Goal: Task Accomplishment & Management: Manage account settings

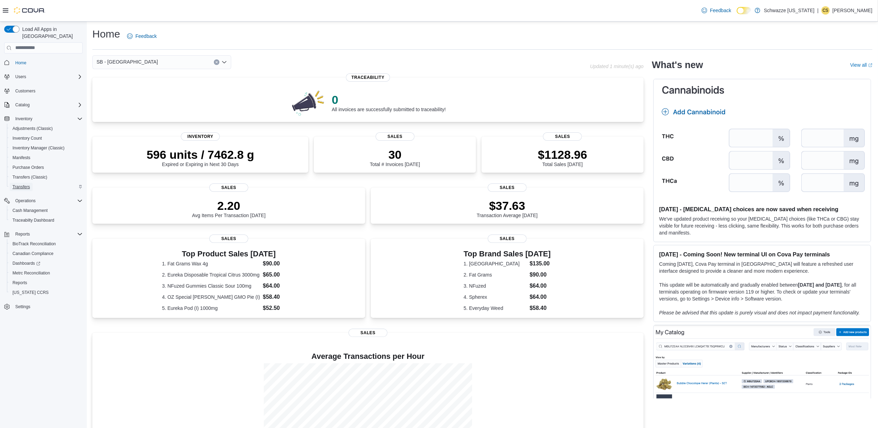
click at [25, 184] on span "Transfers" at bounding box center [20, 187] width 17 height 6
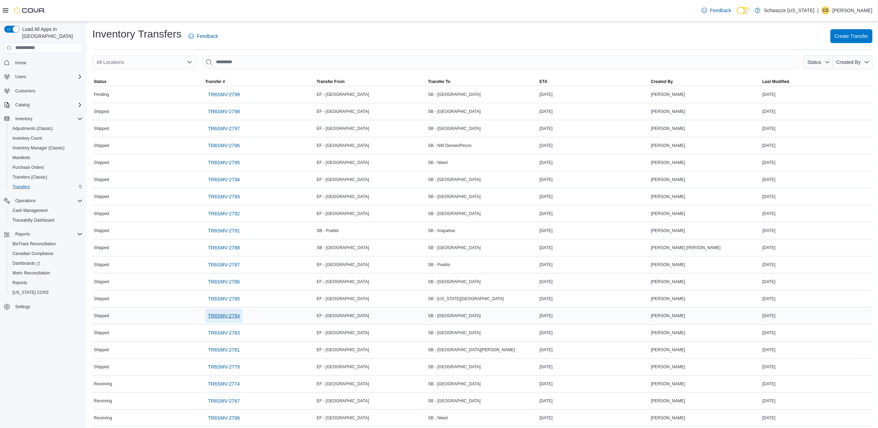
click at [229, 315] on span "TR6SMV-2784" at bounding box center [224, 315] width 32 height 7
click at [225, 367] on span "TR6SMV-2779" at bounding box center [224, 366] width 32 height 7
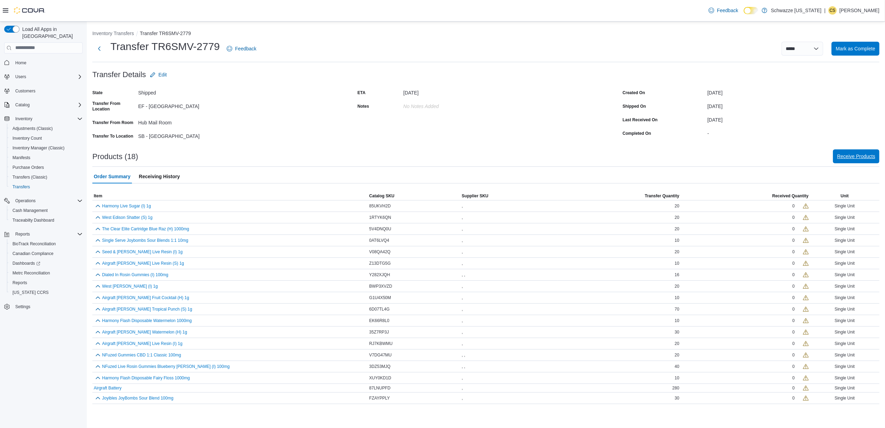
click at [854, 155] on span "Receive Products" at bounding box center [856, 156] width 38 height 7
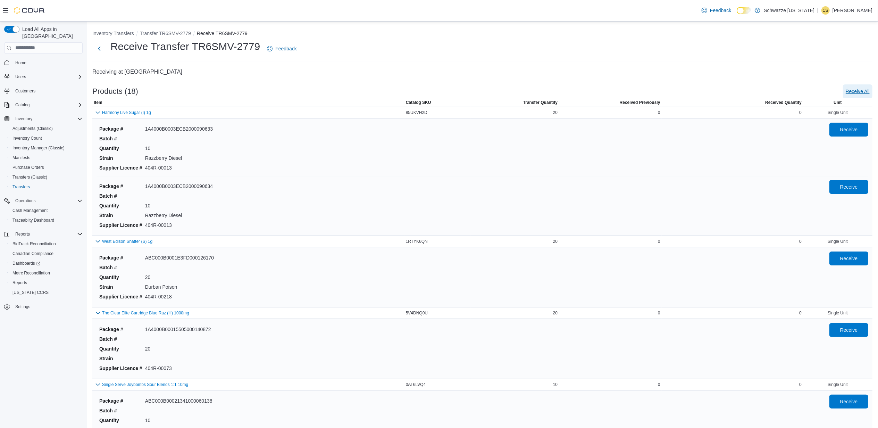
click at [860, 90] on span "Receive All" at bounding box center [857, 91] width 24 height 7
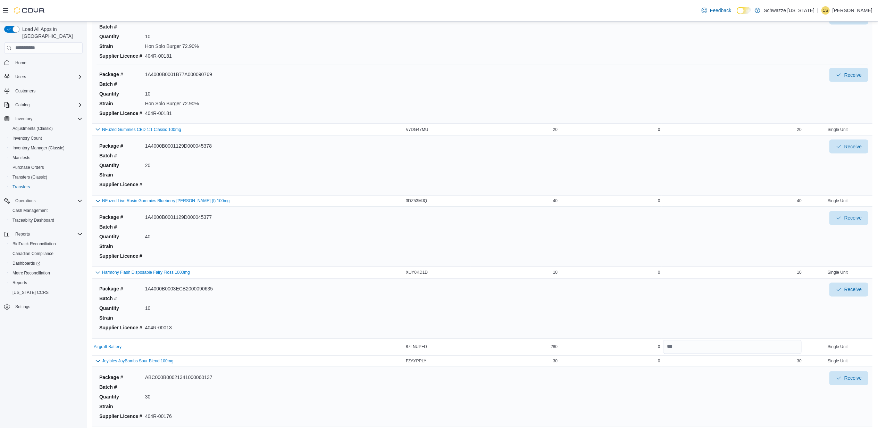
scroll to position [1172, 0]
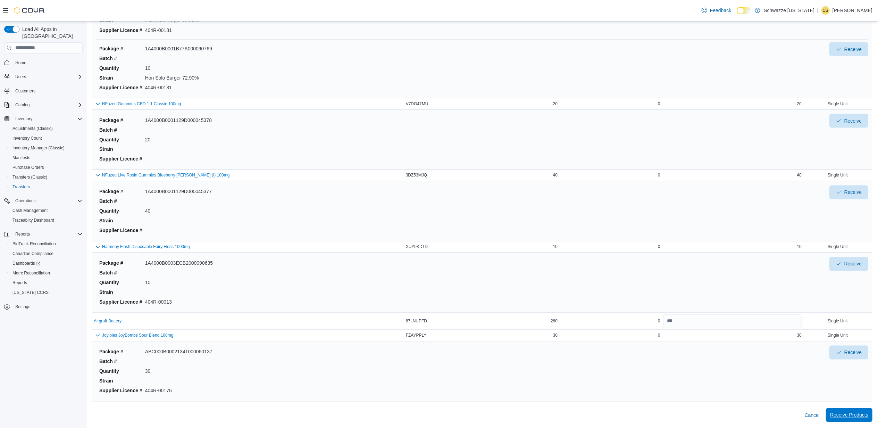
click at [844, 413] on span "Receive Products" at bounding box center [849, 414] width 38 height 7
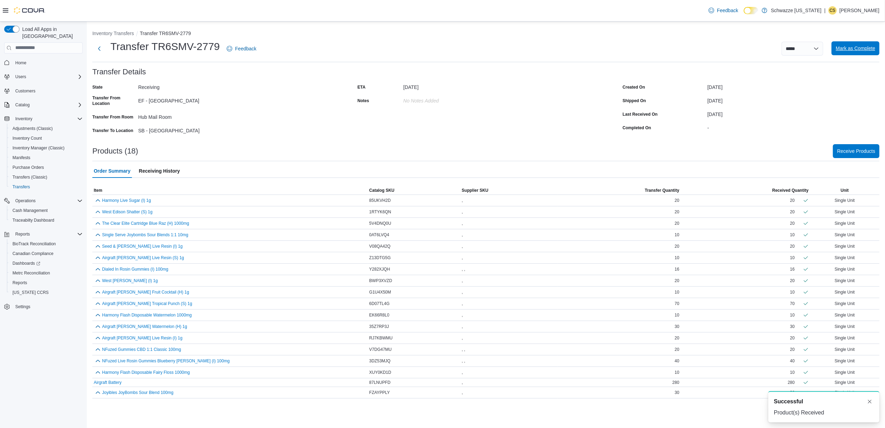
click at [841, 48] on span "Mark as Complete" at bounding box center [855, 48] width 40 height 7
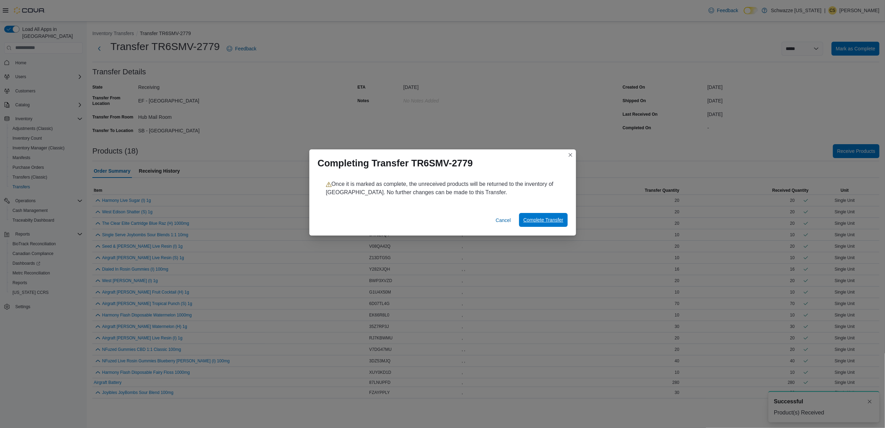
click at [533, 221] on span "Complete Transfer" at bounding box center [543, 219] width 40 height 7
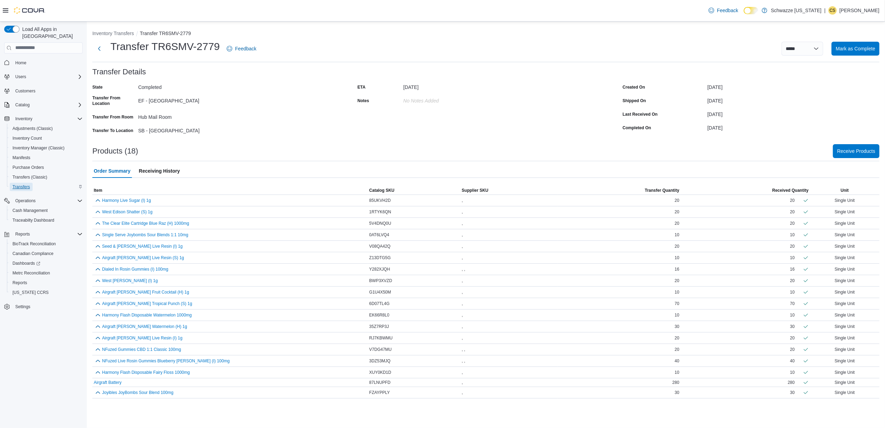
click at [25, 184] on span "Transfers" at bounding box center [20, 187] width 17 height 6
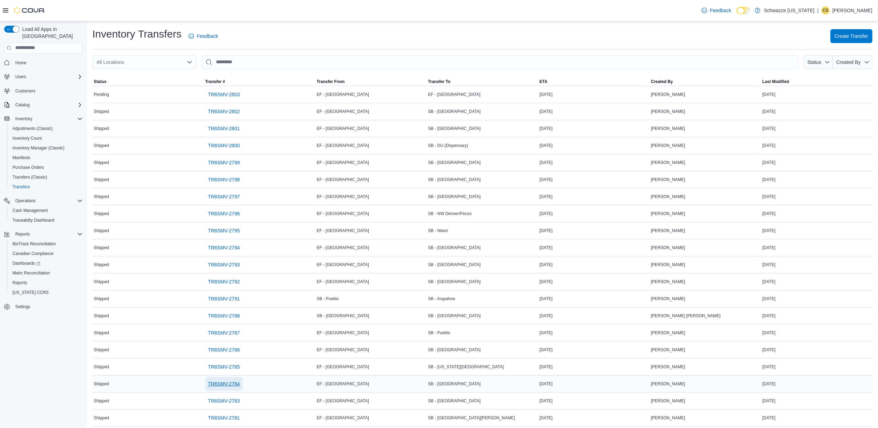
click at [228, 384] on span "TR6SMV-2784" at bounding box center [224, 383] width 32 height 7
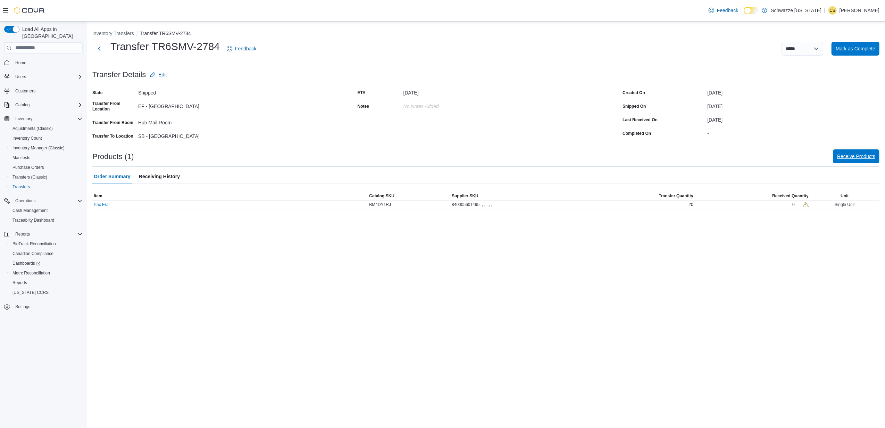
click at [838, 157] on span "Receive Products" at bounding box center [856, 156] width 38 height 7
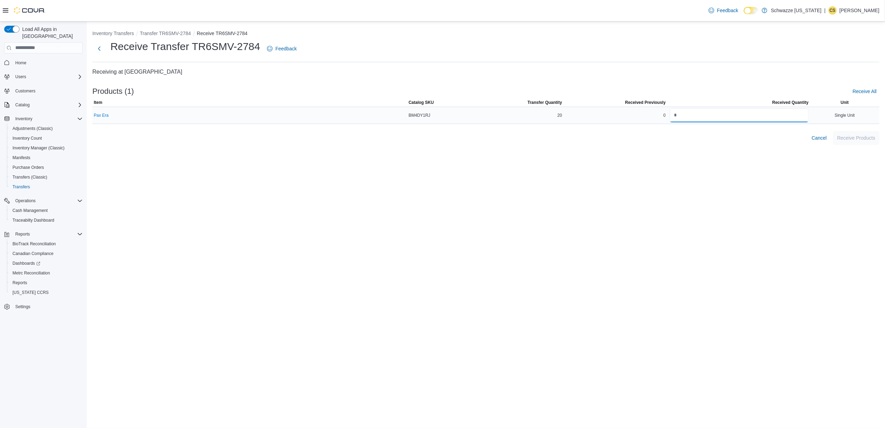
click at [695, 112] on input "number" at bounding box center [738, 115] width 139 height 14
click at [870, 89] on span "Receive All" at bounding box center [864, 91] width 24 height 7
click at [857, 138] on span "Receive Products" at bounding box center [856, 137] width 38 height 7
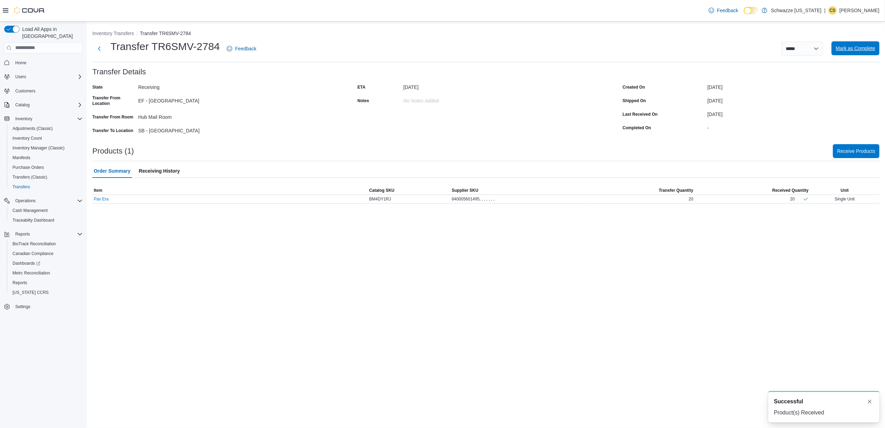
click at [843, 48] on span "Mark as Complete" at bounding box center [855, 48] width 40 height 7
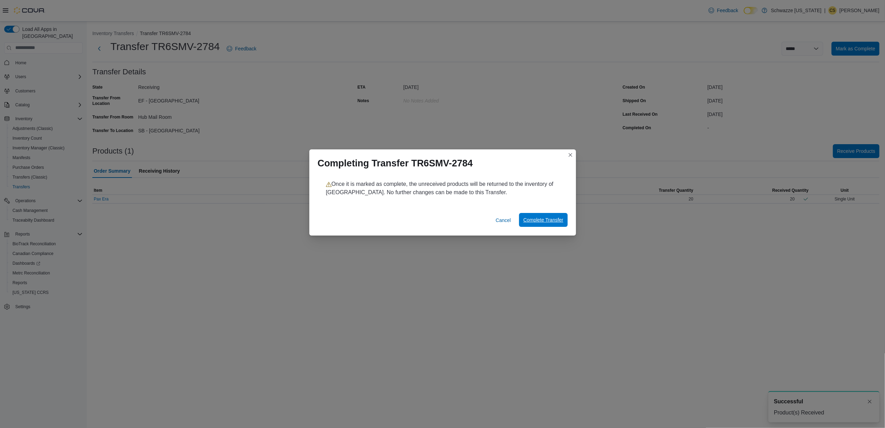
click at [541, 226] on span "Complete Transfer" at bounding box center [543, 220] width 40 height 14
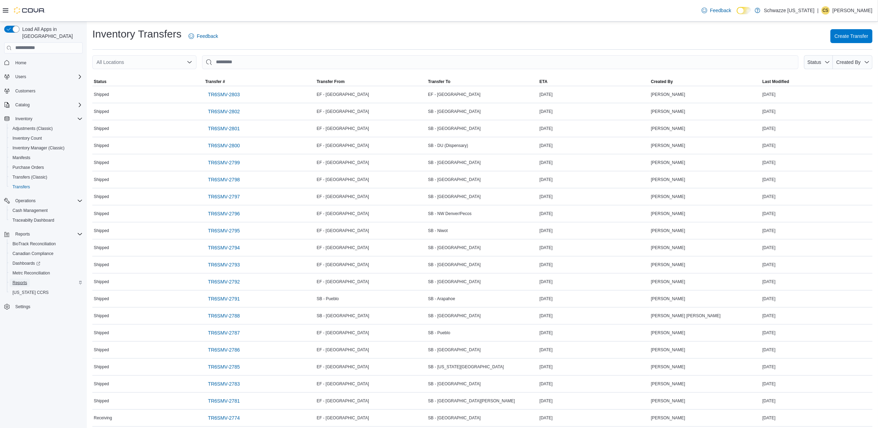
click at [20, 280] on span "Reports" at bounding box center [19, 283] width 15 height 6
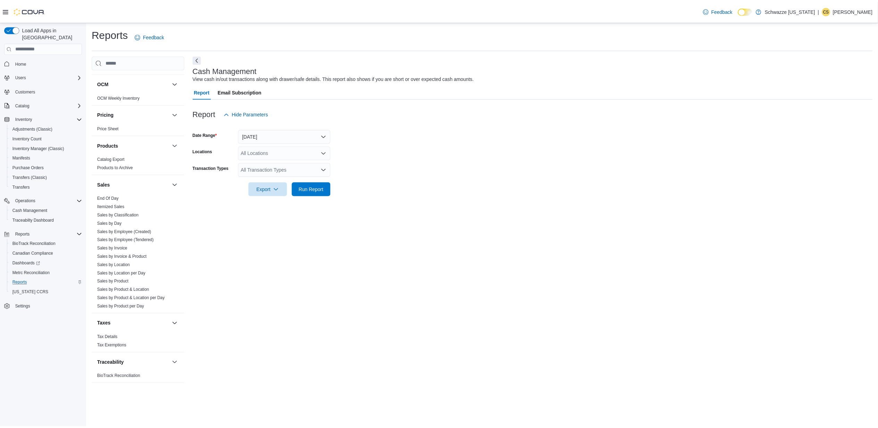
scroll to position [381, 0]
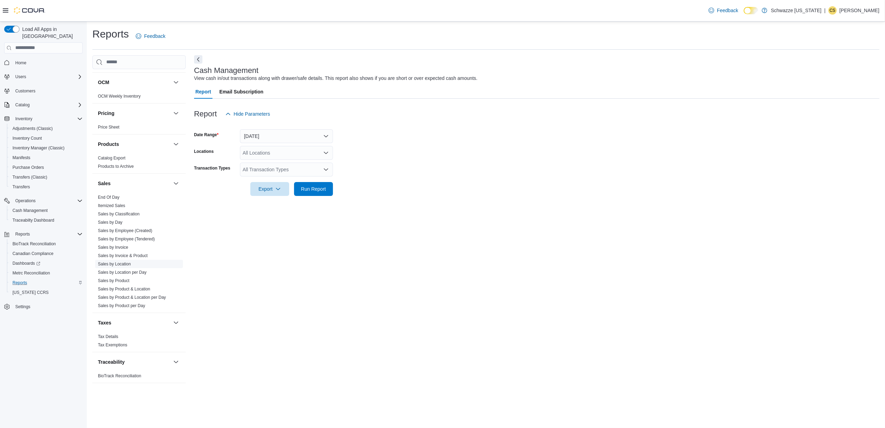
click at [126, 263] on link "Sales by Location" at bounding box center [114, 263] width 33 height 5
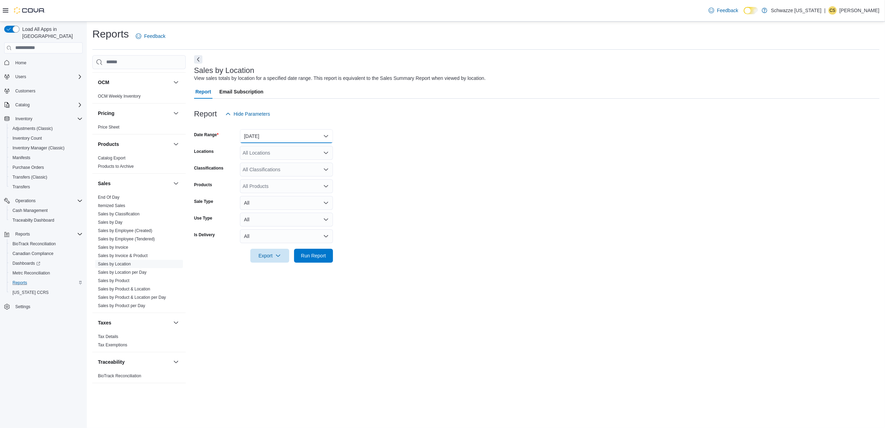
click at [281, 136] on button "Yesterday" at bounding box center [286, 136] width 93 height 14
click at [263, 163] on span "Today" at bounding box center [290, 164] width 79 height 8
click at [314, 253] on span "Run Report" at bounding box center [313, 255] width 25 height 7
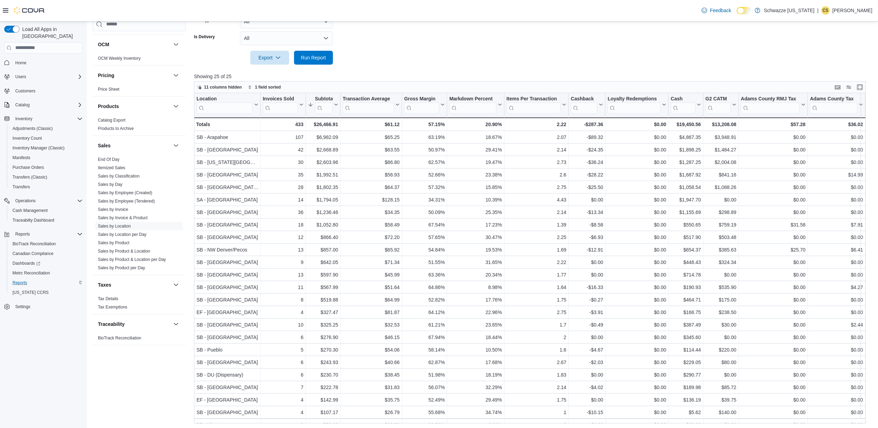
scroll to position [199, 0]
click at [124, 211] on span "Sales by Invoice" at bounding box center [113, 209] width 30 height 6
click at [118, 208] on link "Sales by Invoice" at bounding box center [113, 209] width 30 height 5
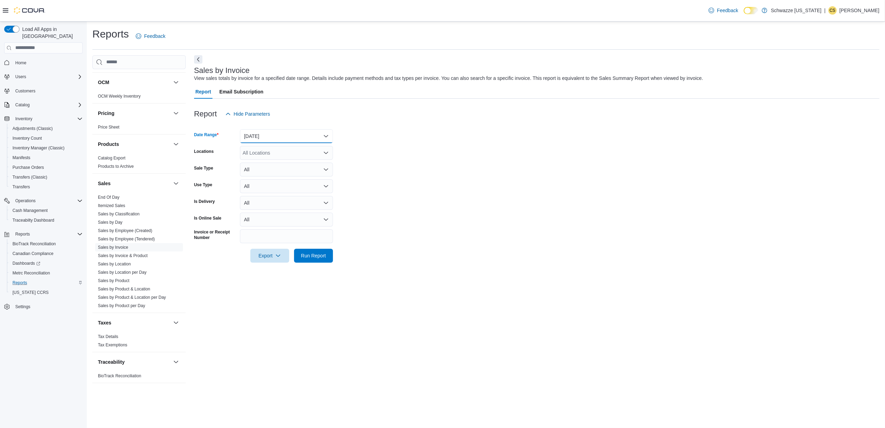
click at [264, 137] on button "Yesterday" at bounding box center [286, 136] width 93 height 14
click at [255, 164] on span "Today" at bounding box center [290, 164] width 79 height 8
click at [259, 155] on div "All Locations" at bounding box center [286, 153] width 93 height 14
type input "***"
click at [267, 164] on span "SB - [GEOGRAPHIC_DATA]" at bounding box center [288, 164] width 61 height 7
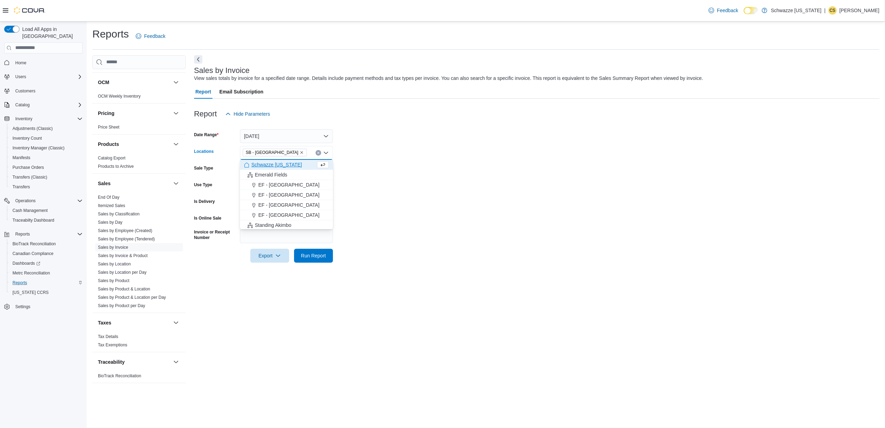
drag, startPoint x: 441, startPoint y: 178, endPoint x: 434, endPoint y: 178, distance: 6.2
click at [437, 178] on form "Date Range Today Locations SB - Garden City Combo box. Selected. SB - Garden Ci…" at bounding box center [536, 192] width 685 height 142
click at [307, 256] on span "Run Report" at bounding box center [313, 255] width 25 height 7
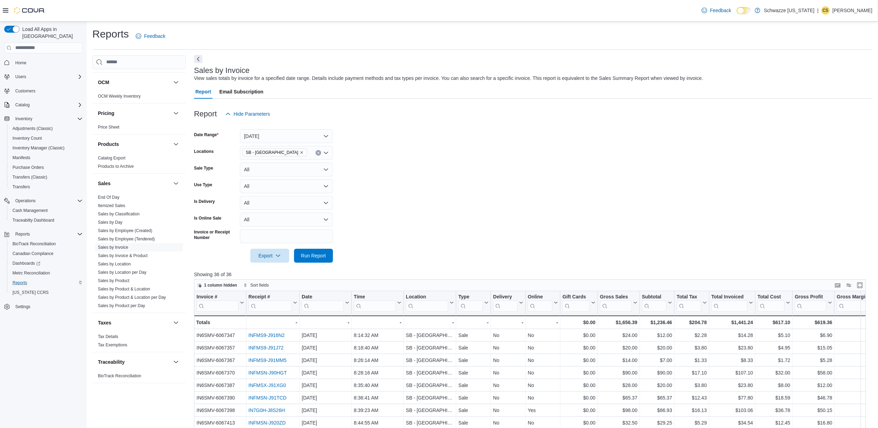
click at [196, 58] on button "Next" at bounding box center [198, 59] width 8 height 8
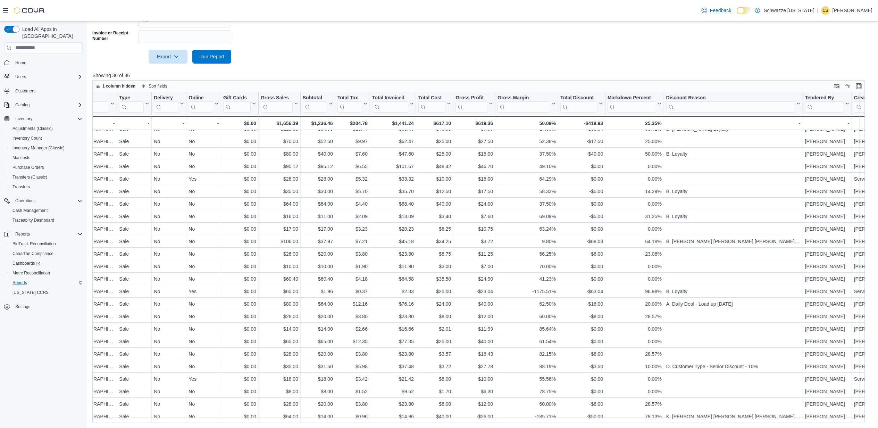
scroll to position [162, 237]
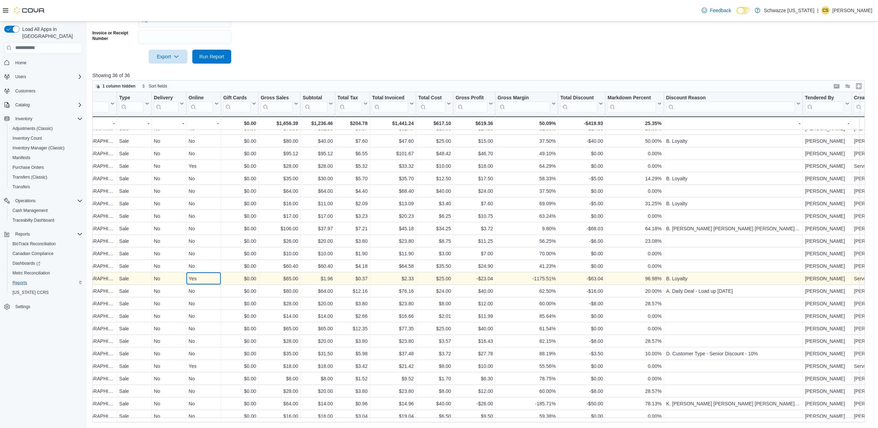
click at [193, 274] on div "Yes" at bounding box center [203, 278] width 30 height 8
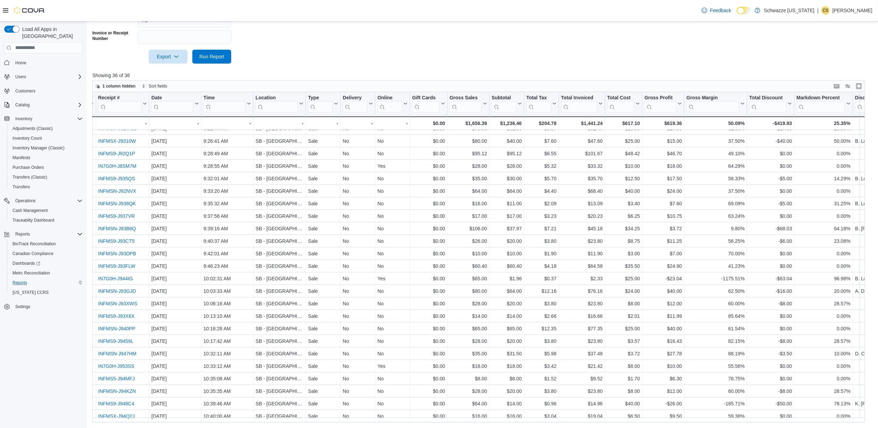
scroll to position [162, 34]
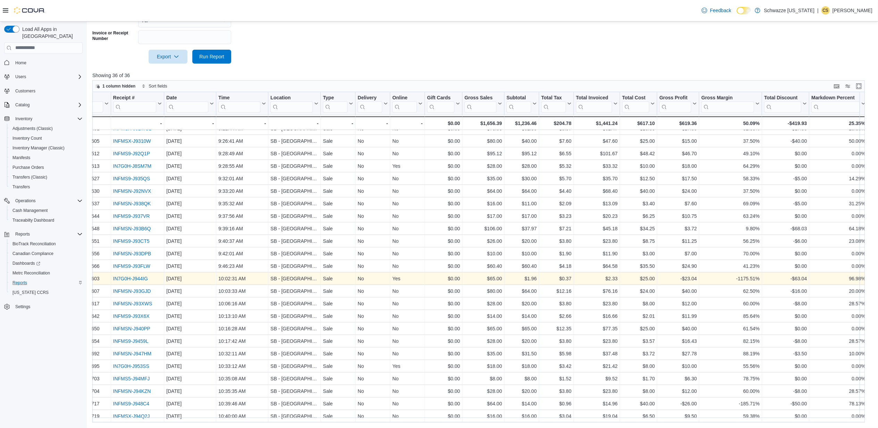
click at [138, 276] on link "IN7G0H-J944IG" at bounding box center [130, 279] width 35 height 6
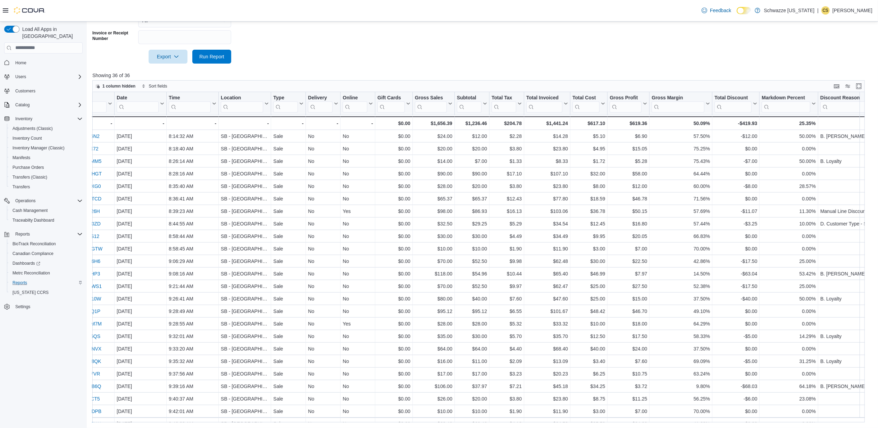
scroll to position [0, 69]
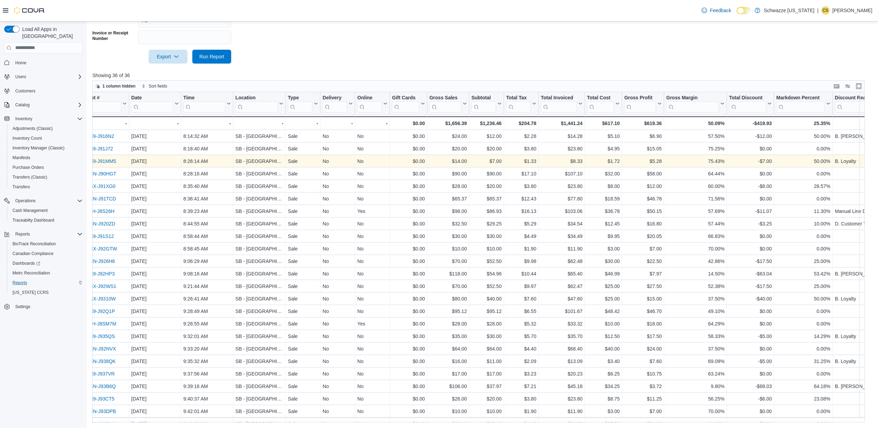
click at [111, 161] on link "INFMS9-J91MM5" at bounding box center [97, 161] width 38 height 6
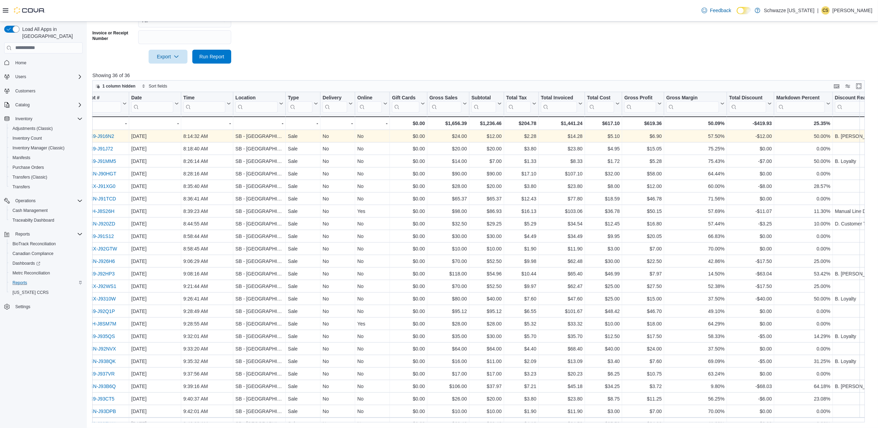
click at [102, 135] on link "INFMS9-J916N2" at bounding box center [96, 136] width 36 height 6
click at [99, 136] on link "INFMS9-J916N2" at bounding box center [96, 136] width 36 height 6
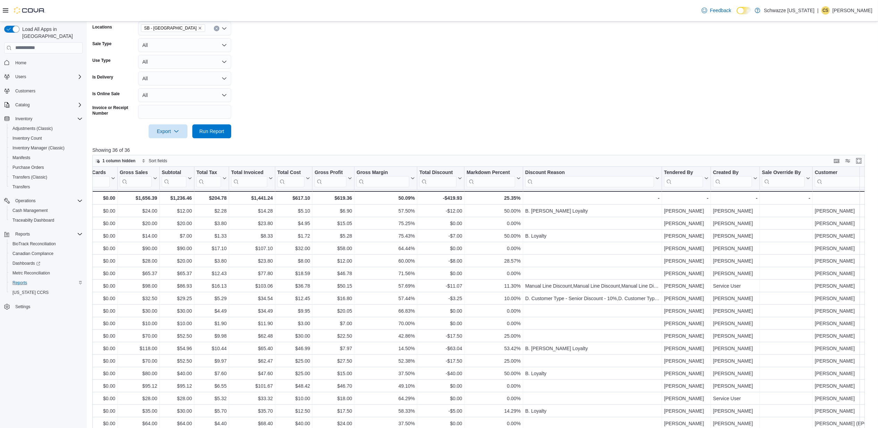
scroll to position [0, 0]
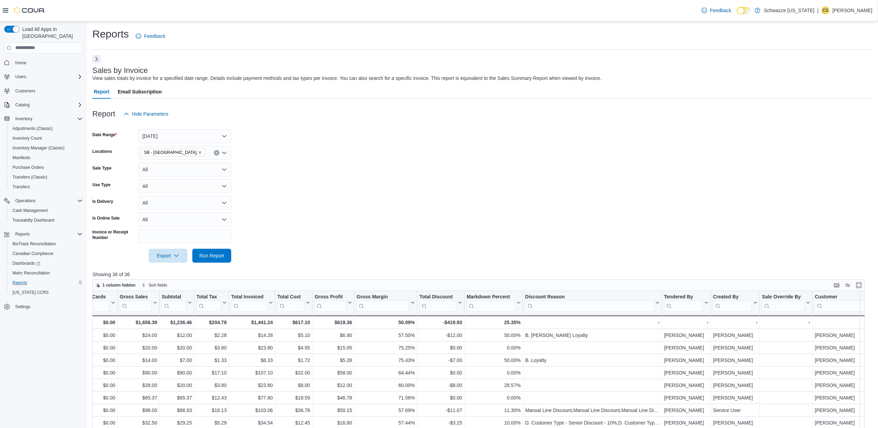
click at [98, 58] on button "Next" at bounding box center [96, 59] width 8 height 8
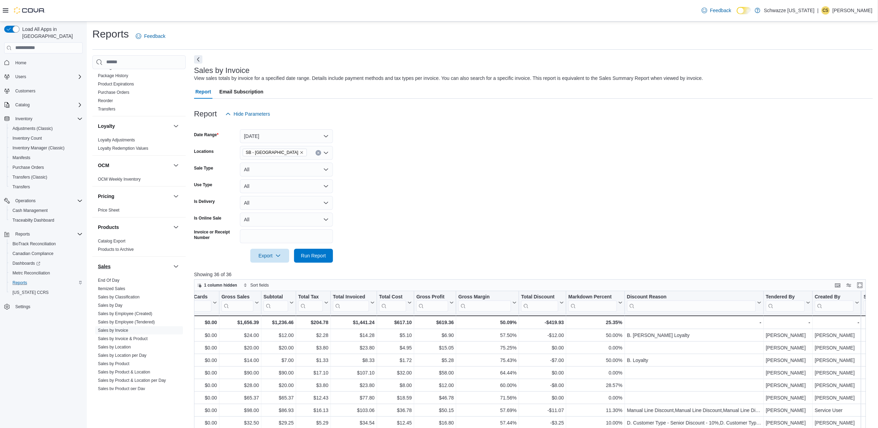
scroll to position [324, 0]
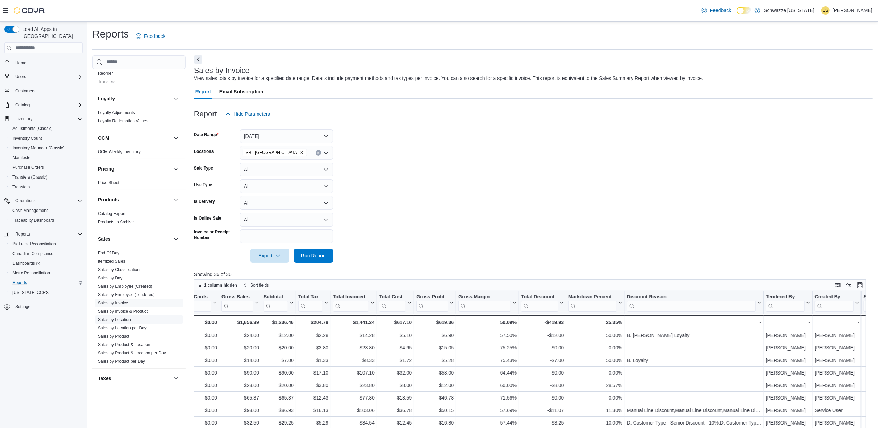
click at [128, 321] on link "Sales by Location" at bounding box center [114, 319] width 33 height 5
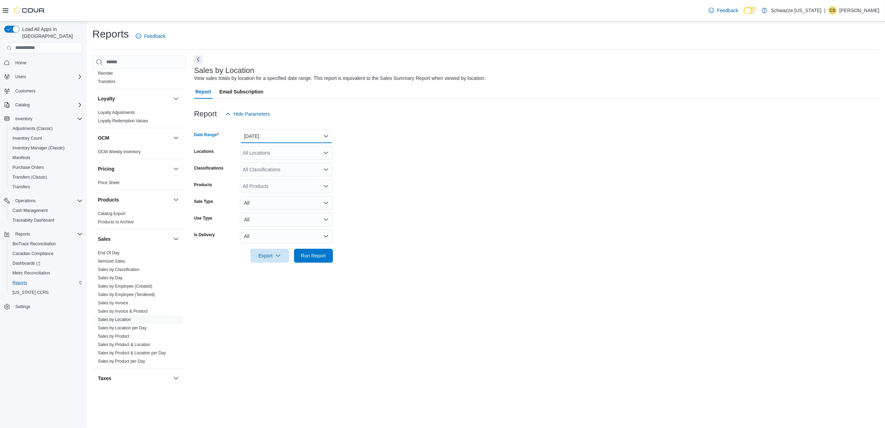
click at [270, 134] on button "Yesterday" at bounding box center [286, 136] width 93 height 14
click at [261, 166] on span "Today" at bounding box center [290, 164] width 79 height 8
click at [311, 256] on span "Run Report" at bounding box center [313, 255] width 25 height 7
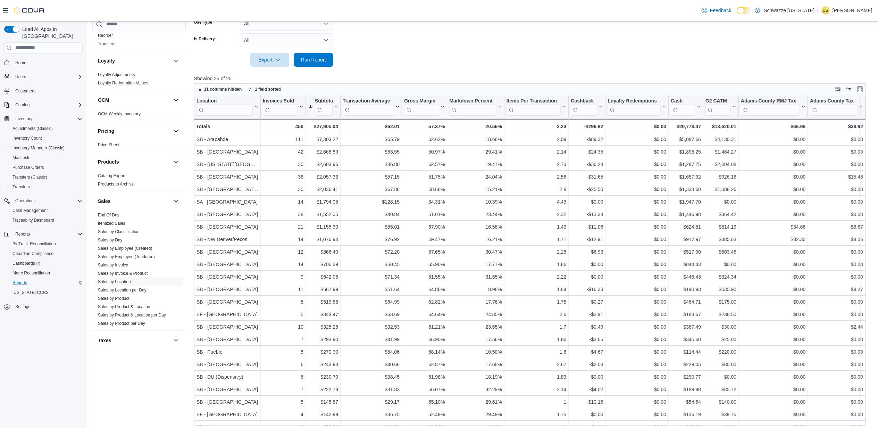
scroll to position [199, 0]
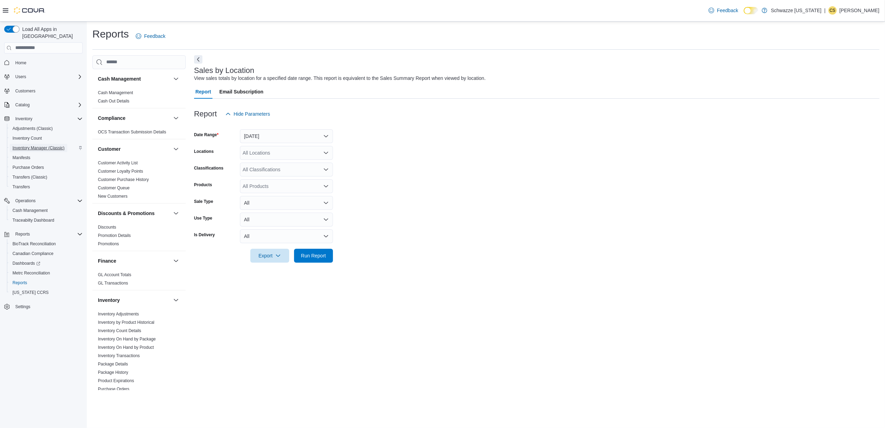
click at [41, 145] on span "Inventory Manager (Classic)" at bounding box center [38, 148] width 52 height 6
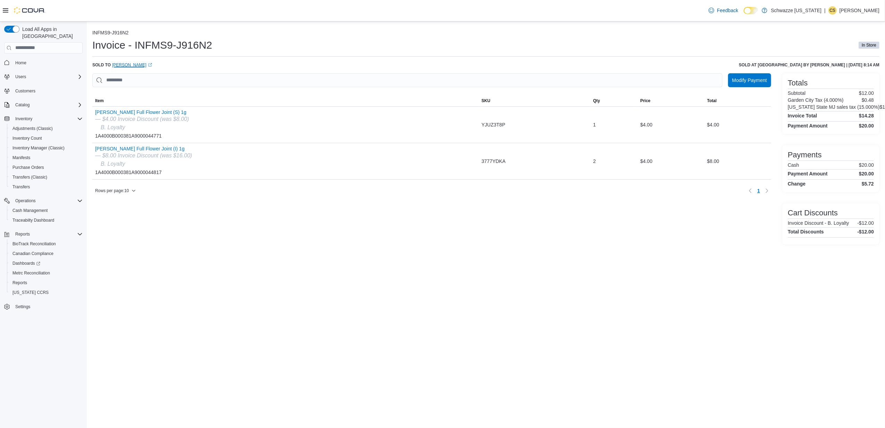
click at [137, 64] on link "Thomas Gonzales (opens in a new tab or window)" at bounding box center [132, 65] width 40 height 6
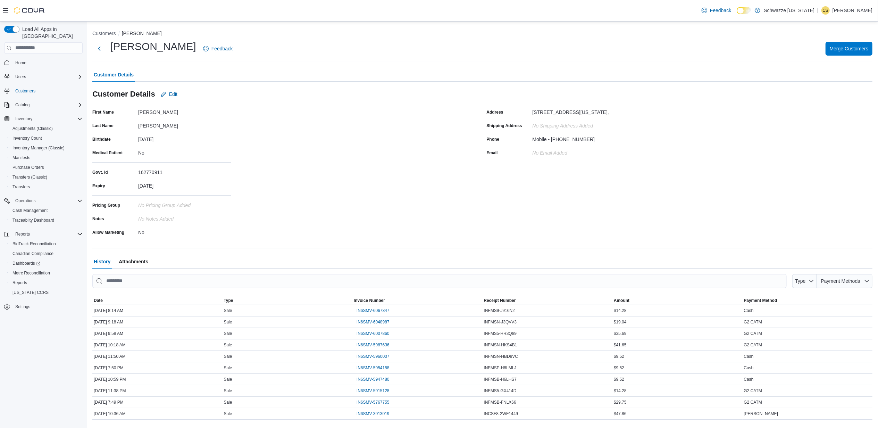
click at [569, 142] on div "Mobile - [PHONE_NUMBER]" at bounding box center [563, 138] width 62 height 8
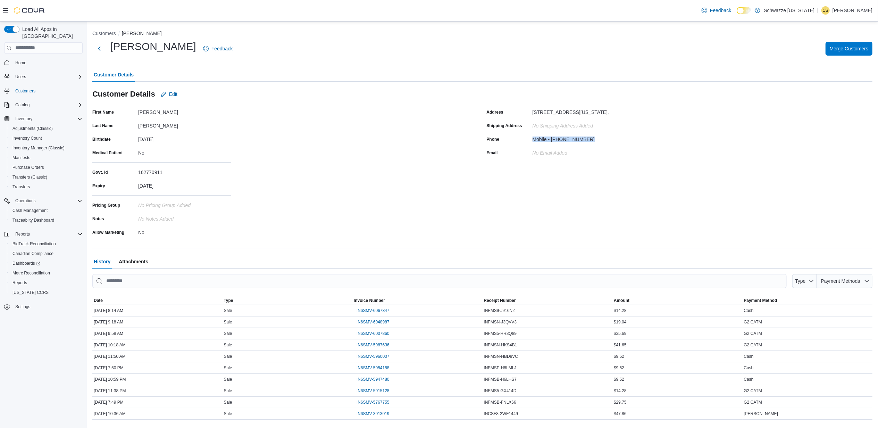
click at [569, 142] on div "Mobile - [PHONE_NUMBER]" at bounding box center [563, 138] width 62 height 8
drag, startPoint x: 569, startPoint y: 142, endPoint x: 558, endPoint y: 141, distance: 11.2
click at [558, 141] on div "Mobile - (970) 371-9760" at bounding box center [563, 138] width 62 height 8
click at [646, 136] on div "Address 5580 29TH ST APT F208, GREELEY, Colorado, United States, 806340000, Shi…" at bounding box center [680, 172] width 386 height 131
drag, startPoint x: 553, startPoint y: 142, endPoint x: 588, endPoint y: 144, distance: 34.8
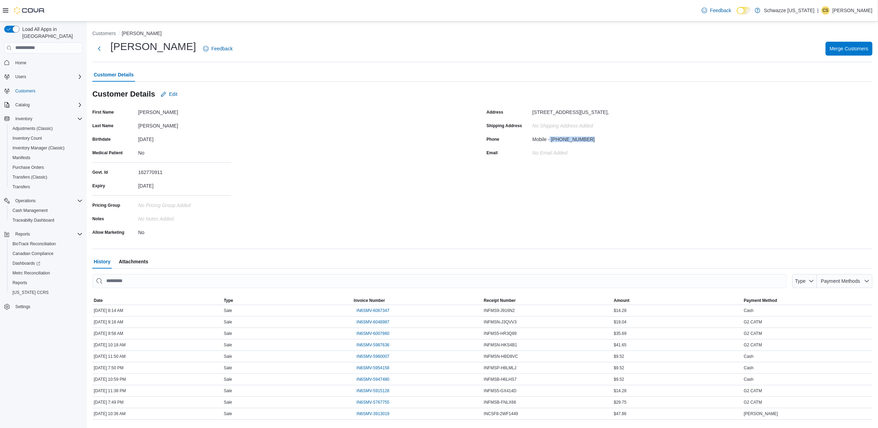
click at [588, 142] on div "Mobile - (970) 371-9760" at bounding box center [578, 138] width 93 height 8
drag, startPoint x: 588, startPoint y: 144, endPoint x: 577, endPoint y: 141, distance: 11.6
copy div "(970) 371-9760"
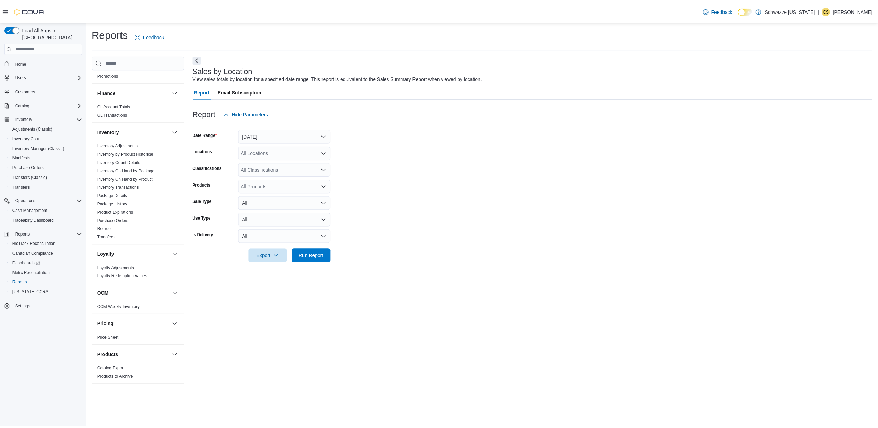
scroll to position [231, 0]
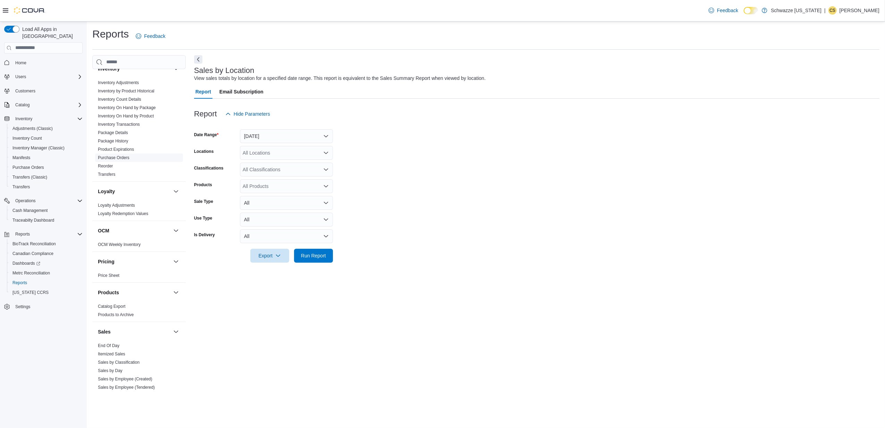
click at [126, 159] on link "Purchase Orders" at bounding box center [114, 157] width 32 height 5
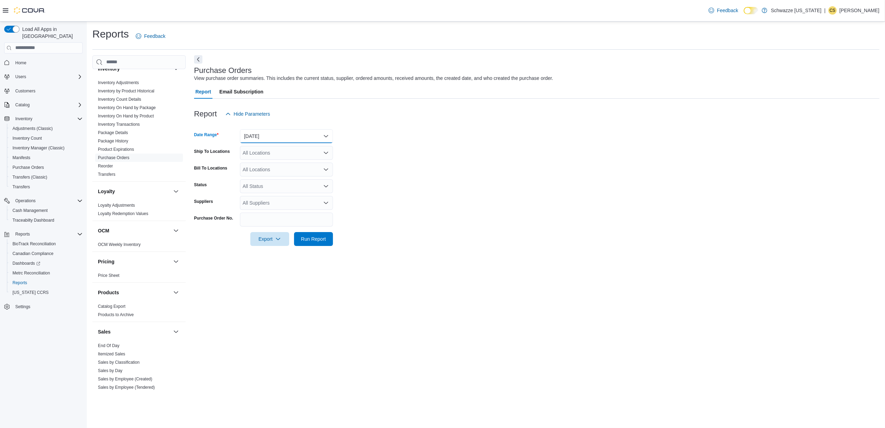
click at [282, 137] on button "Yesterday" at bounding box center [286, 136] width 93 height 14
click at [275, 244] on span "Last 30 Days" at bounding box center [290, 247] width 79 height 8
click at [269, 155] on div "All Locations" at bounding box center [286, 153] width 93 height 14
type input "***"
click at [280, 163] on span "SB - [GEOGRAPHIC_DATA]" at bounding box center [288, 164] width 61 height 7
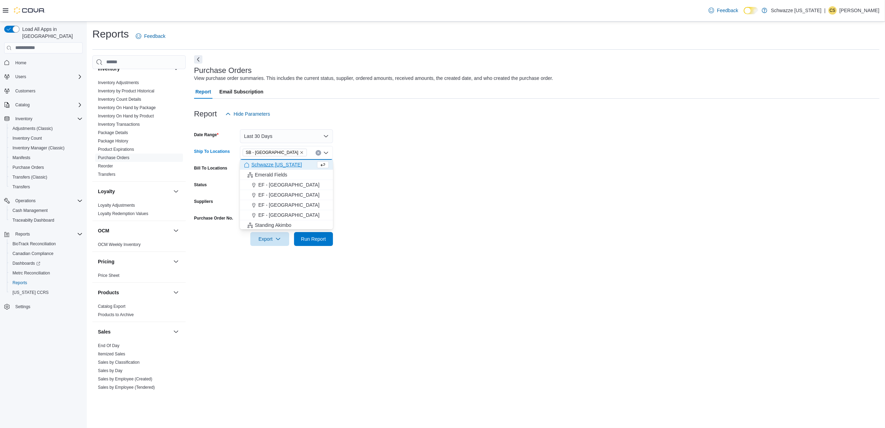
click at [401, 167] on form "Date Range Last 30 Days Ship To Locations SB - Garden City Combo box. Selected.…" at bounding box center [536, 183] width 685 height 125
click at [258, 185] on div "All Status" at bounding box center [286, 186] width 93 height 14
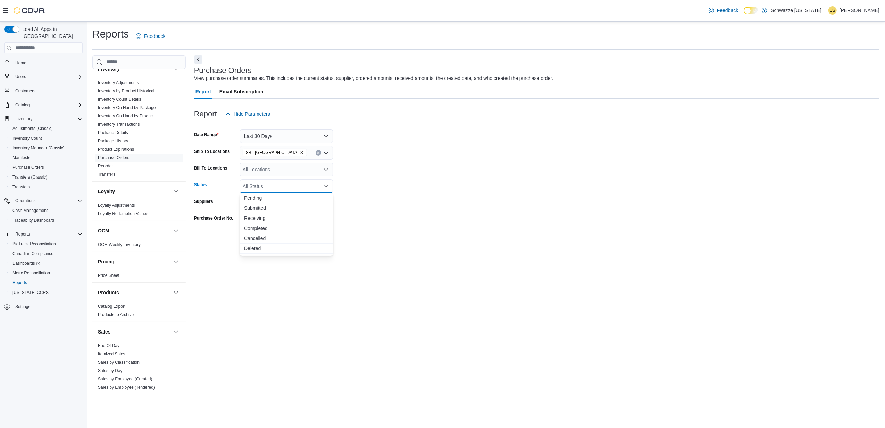
click at [261, 197] on span "Pending" at bounding box center [286, 197] width 85 height 7
click at [404, 204] on form "Date Range Last 30 Days Ship To Locations SB - Garden City Bill To Locations Al…" at bounding box center [536, 183] width 685 height 125
click at [257, 202] on div "All Suppliers" at bounding box center [286, 203] width 93 height 14
type input "******"
click at [286, 222] on span "[PERSON_NAME] (Glacier, [GEOGRAPHIC_DATA])" at bounding box center [286, 224] width 85 height 7
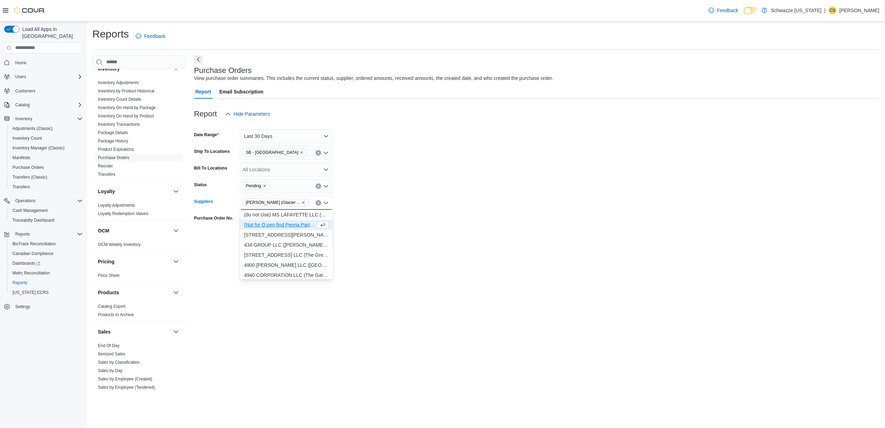
click at [421, 223] on form "Date Range Last 30 Days Ship To Locations SB - Garden City Bill To Locations Al…" at bounding box center [536, 183] width 685 height 125
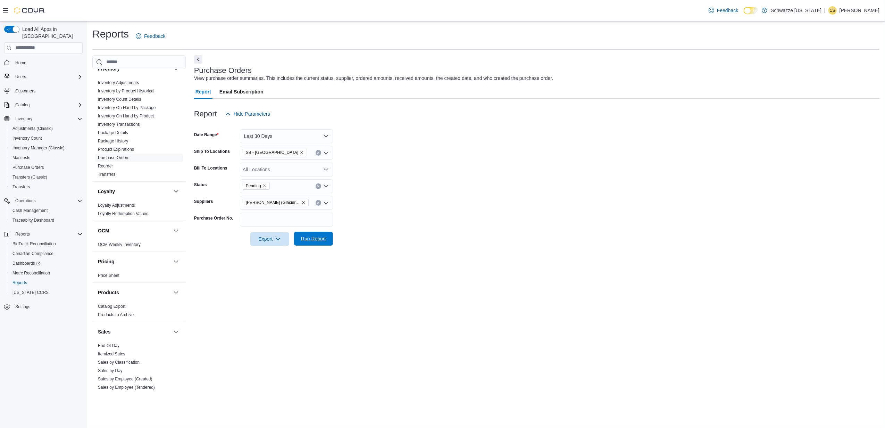
click at [311, 240] on span "Run Report" at bounding box center [313, 238] width 25 height 7
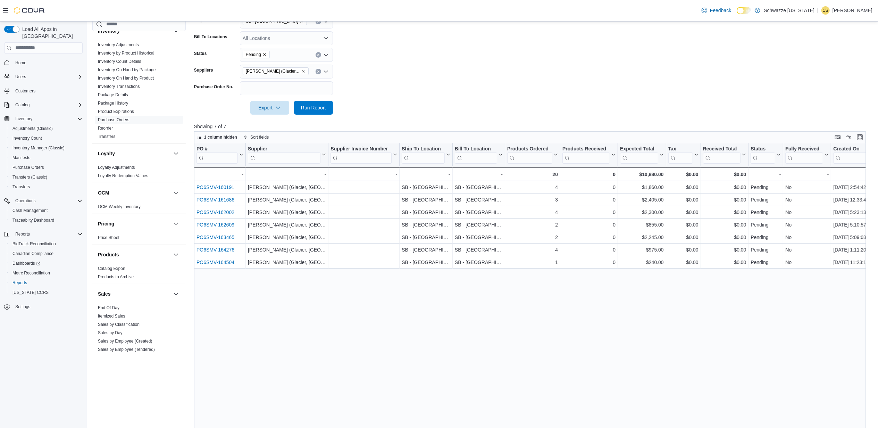
scroll to position [139, 0]
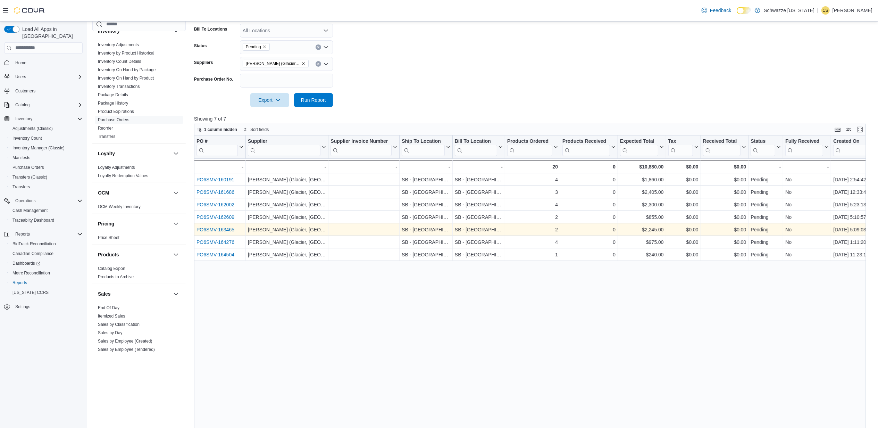
click at [222, 232] on link "PO6SMV-163465" at bounding box center [215, 230] width 38 height 6
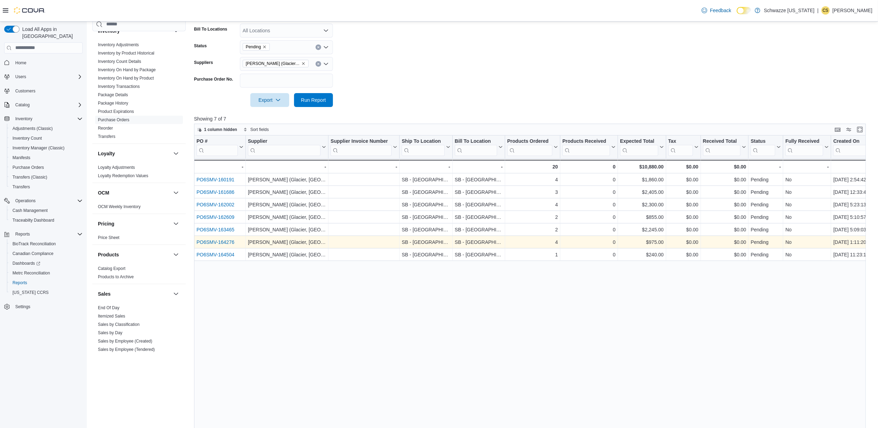
click at [218, 242] on link "PO6SMV-164276" at bounding box center [215, 242] width 38 height 6
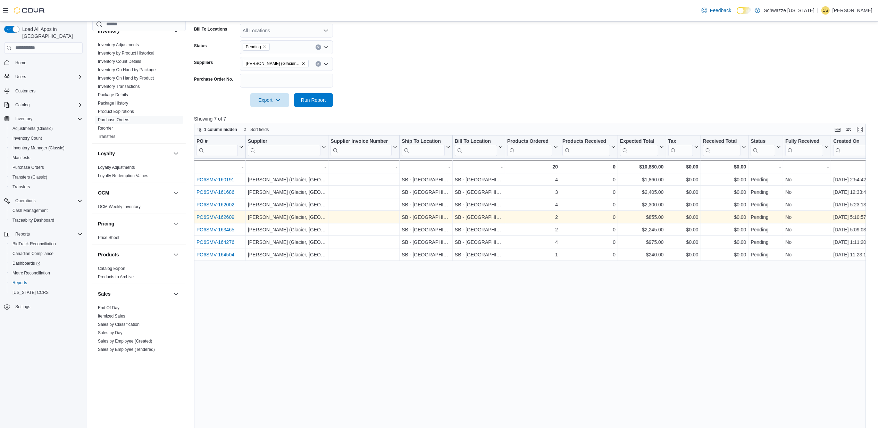
click at [219, 217] on link "PO6SMV-162609" at bounding box center [215, 217] width 38 height 6
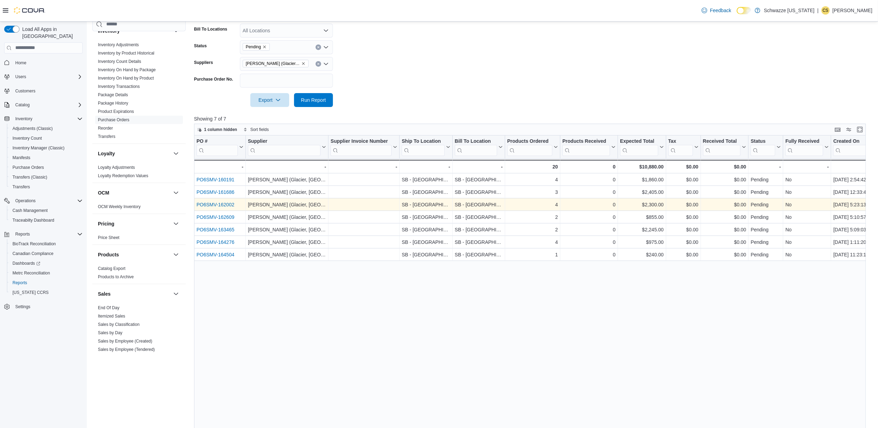
click at [223, 204] on link "PO6SMV-162002" at bounding box center [215, 205] width 38 height 6
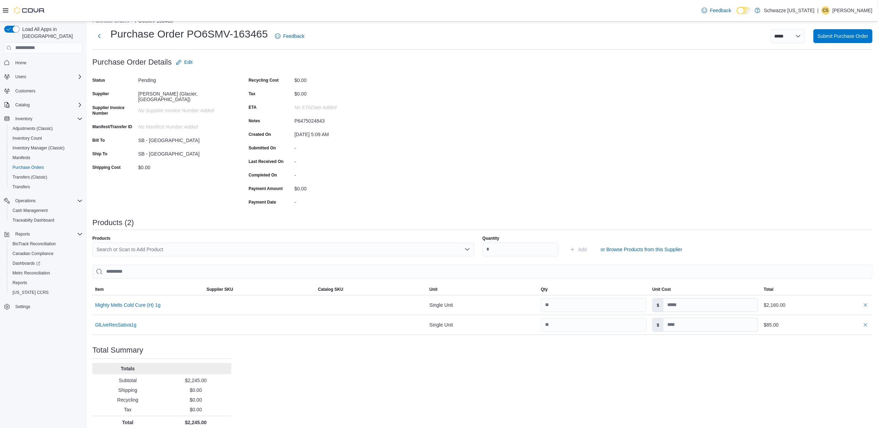
scroll to position [19, 0]
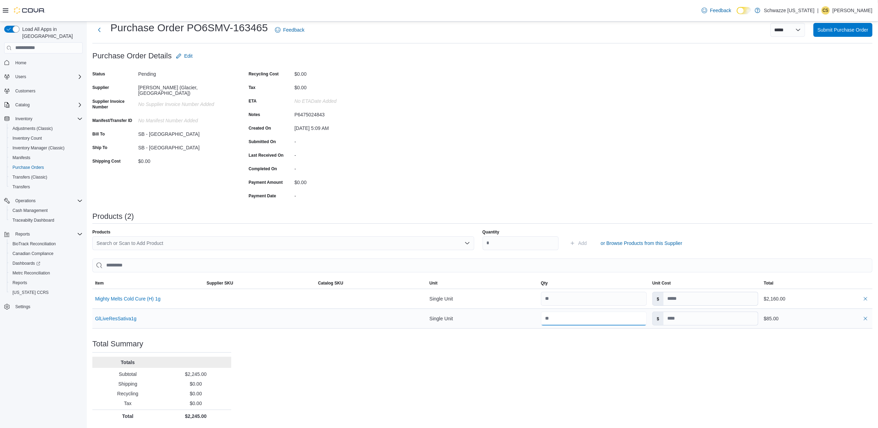
click at [557, 318] on input "number" at bounding box center [594, 318] width 106 height 14
type input "**"
click at [557, 347] on div "Purchase Order: PO6SMV-163465 Feedback Purchase Order Details Edit Status Pendi…" at bounding box center [482, 235] width 780 height 373
click at [567, 295] on input "number" at bounding box center [594, 299] width 106 height 14
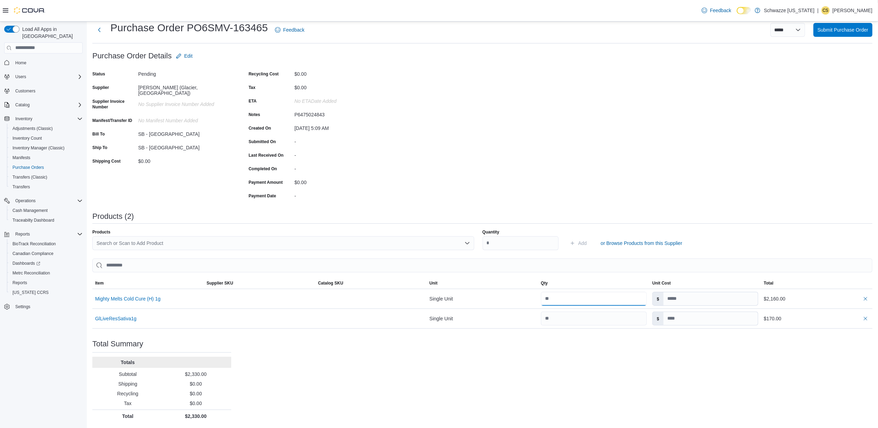
type input "***"
click at [512, 350] on div "Purchase Order: PO6SMV-163465 Feedback Purchase Order Details Edit Status Pendi…" at bounding box center [482, 235] width 780 height 373
click at [132, 243] on div "Search or Scan to Add Product" at bounding box center [283, 243] width 382 height 14
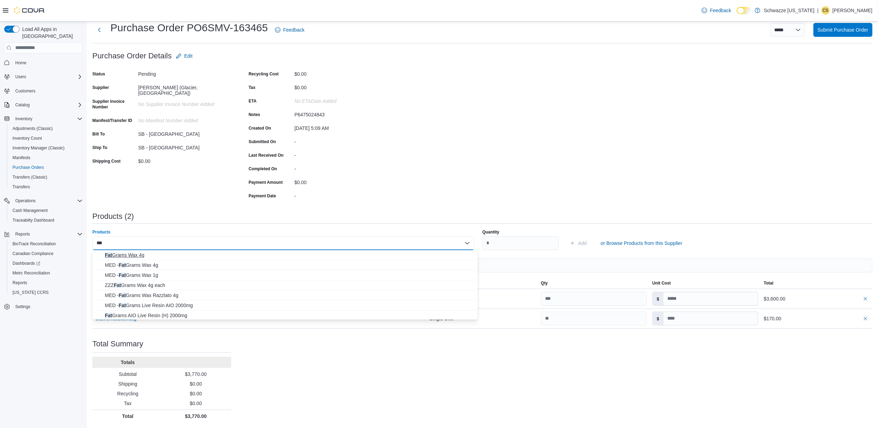
type input "***"
click at [139, 253] on span "Fat Grams Wax 4g" at bounding box center [289, 254] width 369 height 7
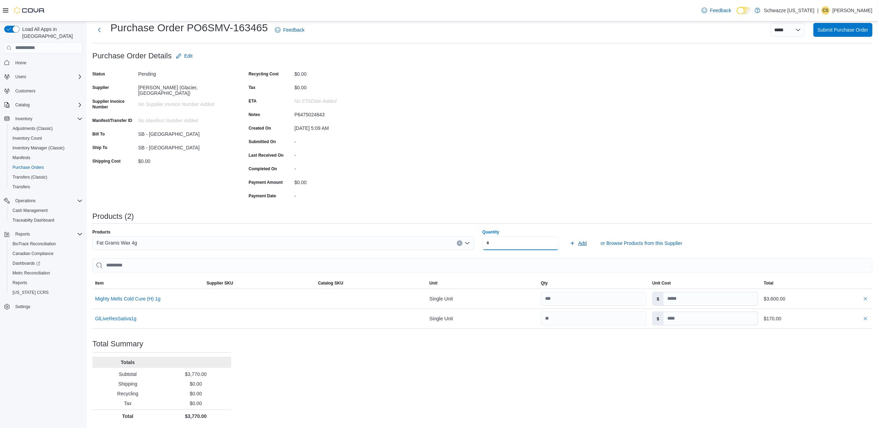
type input "**"
click at [582, 243] on span "Add" at bounding box center [582, 242] width 9 height 7
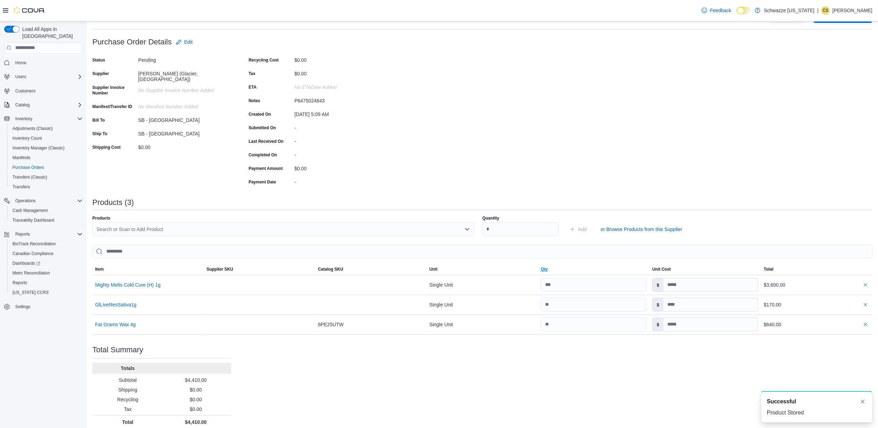
scroll to position [39, 0]
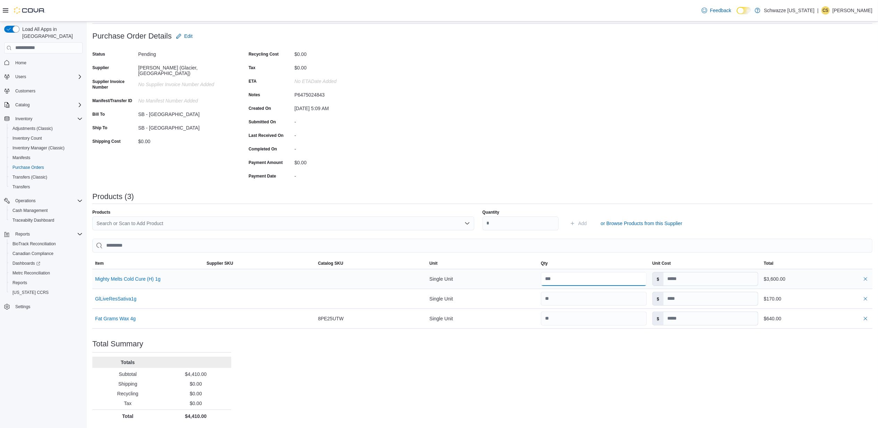
click at [561, 277] on input "number" at bounding box center [594, 279] width 106 height 14
type input "***"
click at [557, 363] on div "Purchase Order: PO6SMV-163465 Feedback Purchase Order Details Edit Status Pendi…" at bounding box center [482, 225] width 780 height 393
